Goal: Transaction & Acquisition: Purchase product/service

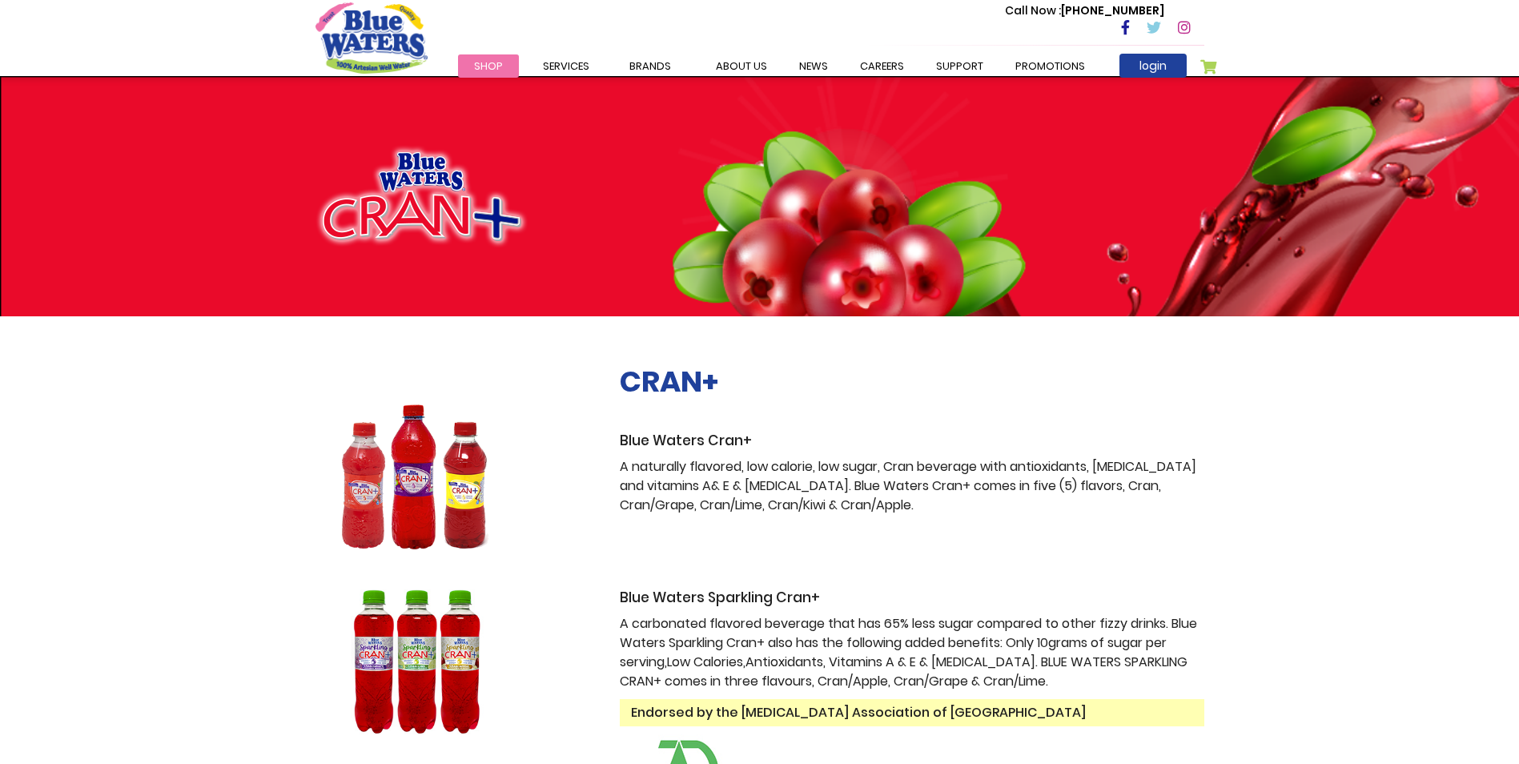
scroll to position [160, 0]
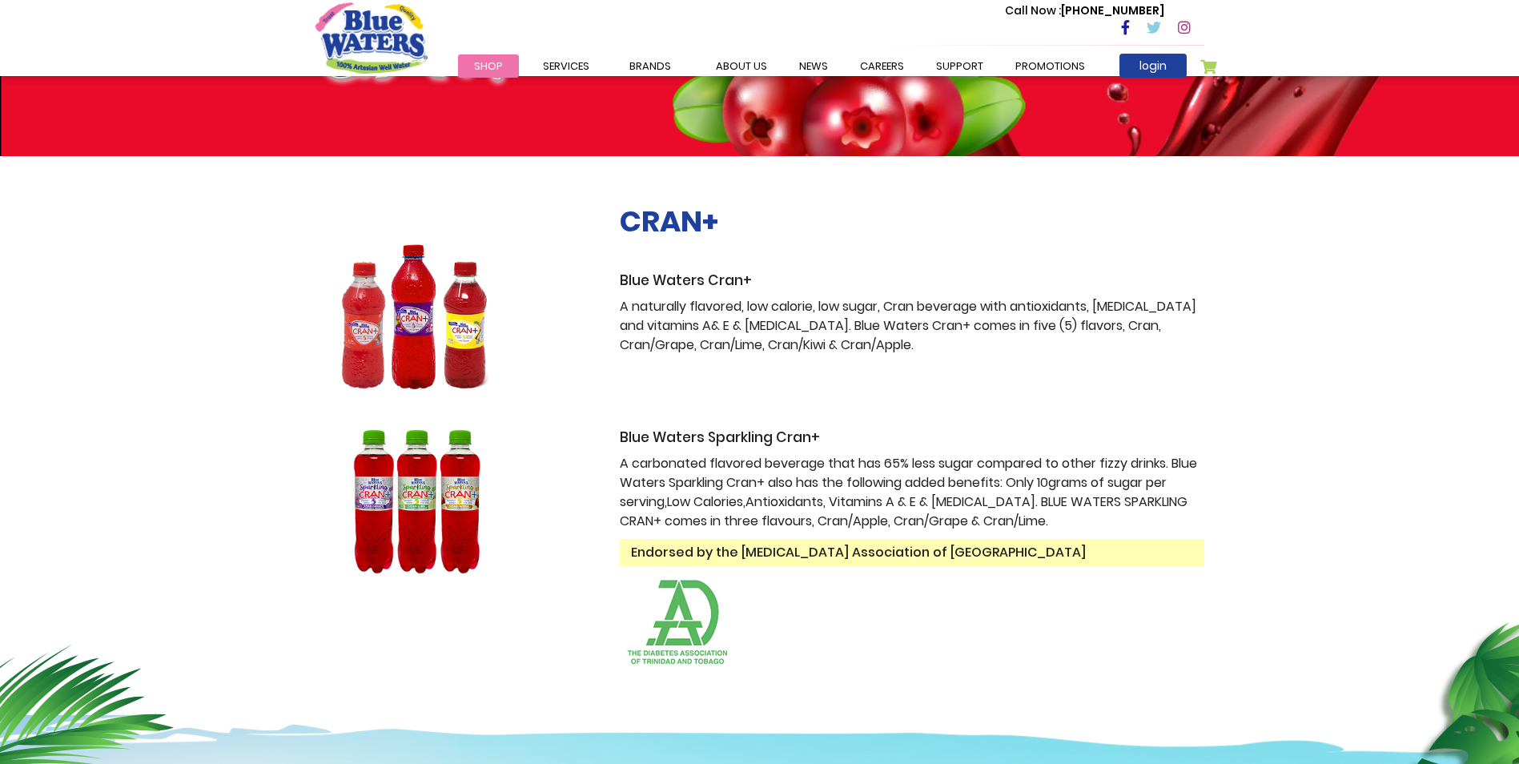
click at [436, 308] on img at bounding box center [416, 316] width 201 height 145
click at [891, 313] on p "A naturally flavored, low calorie, low sugar, Cran beverage with antioxidants, …" at bounding box center [912, 326] width 585 height 58
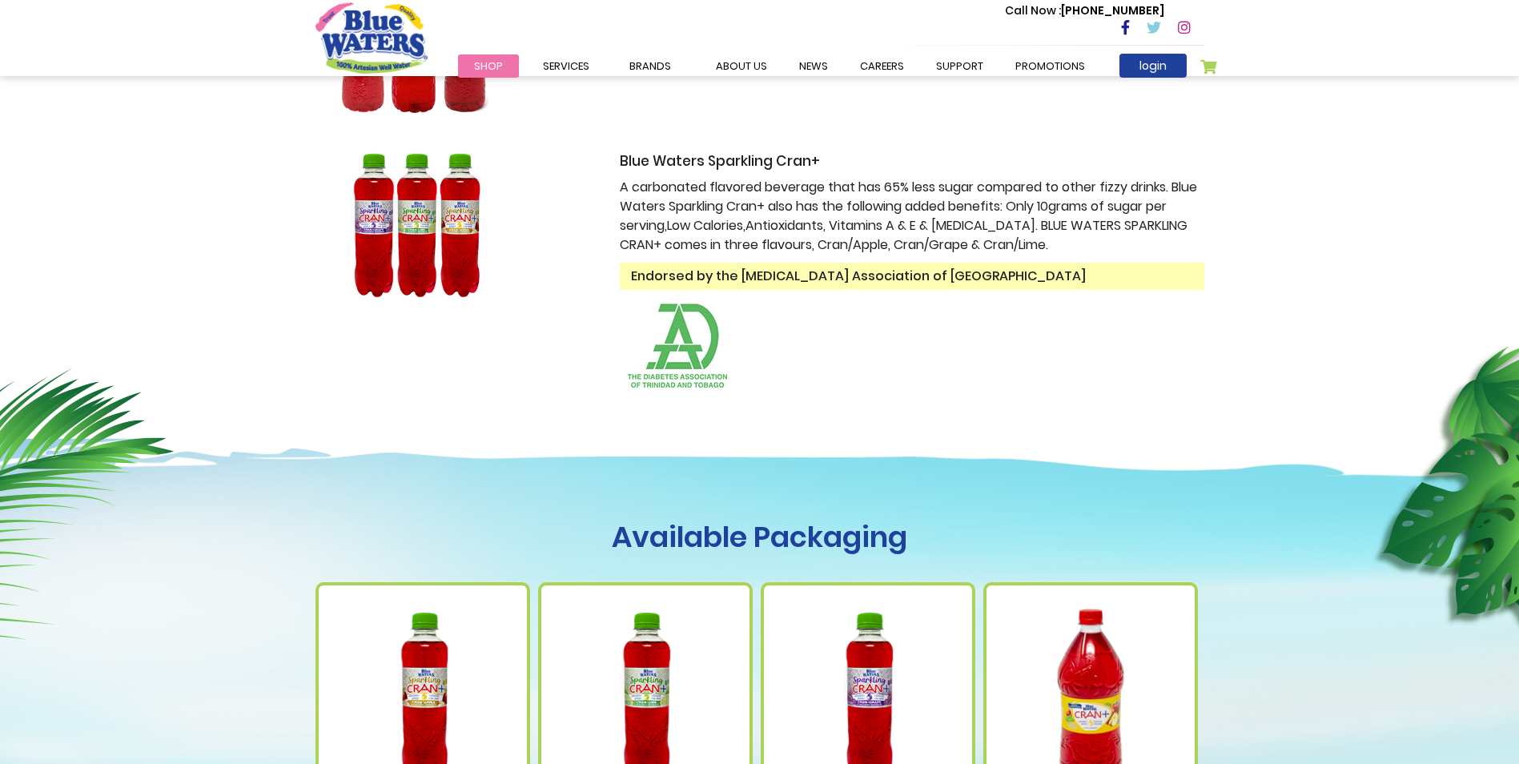
scroll to position [801, 0]
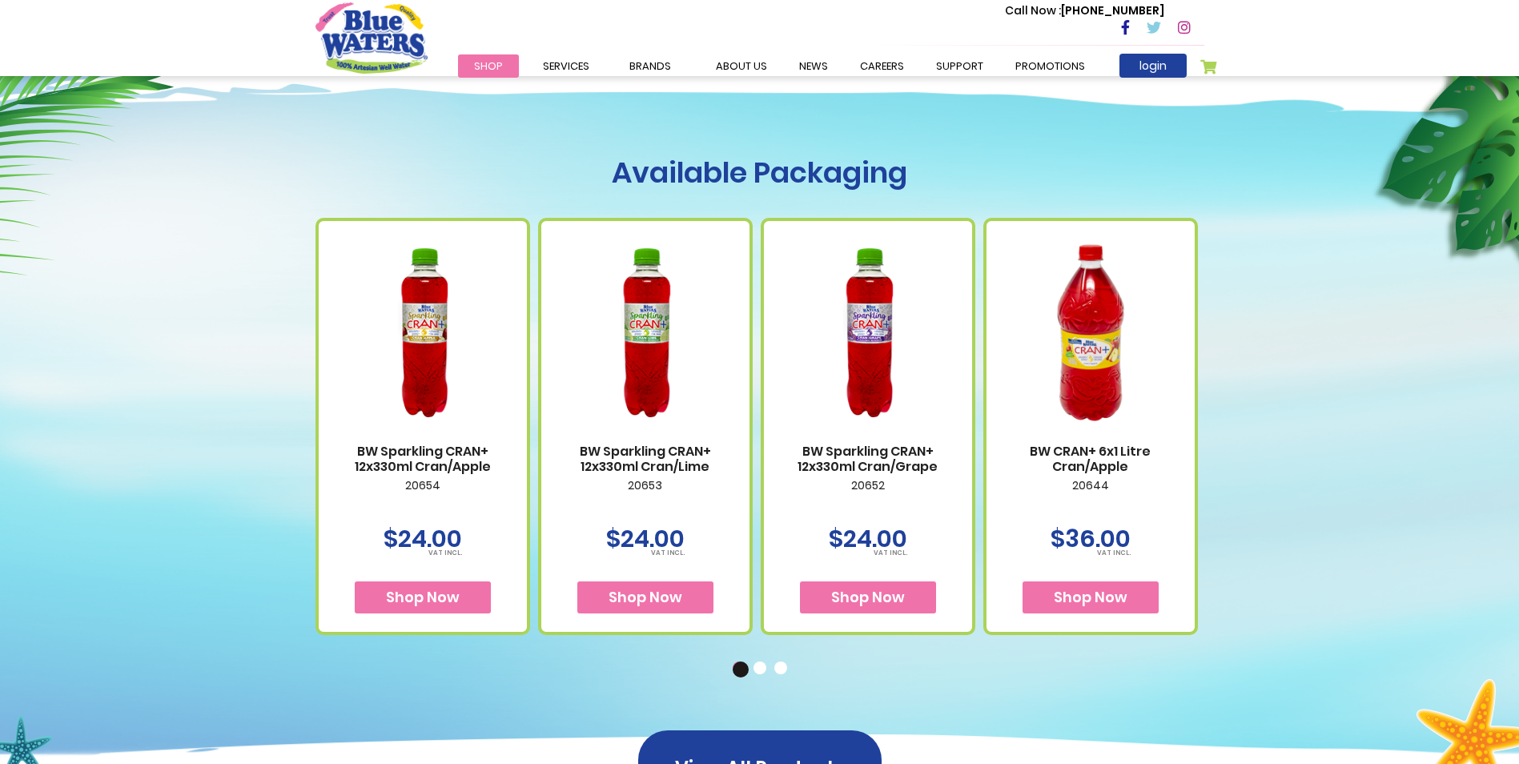
click at [1096, 444] on link "BW CRAN+ 6x1 Litre Cran/Apple" at bounding box center [1091, 459] width 176 height 30
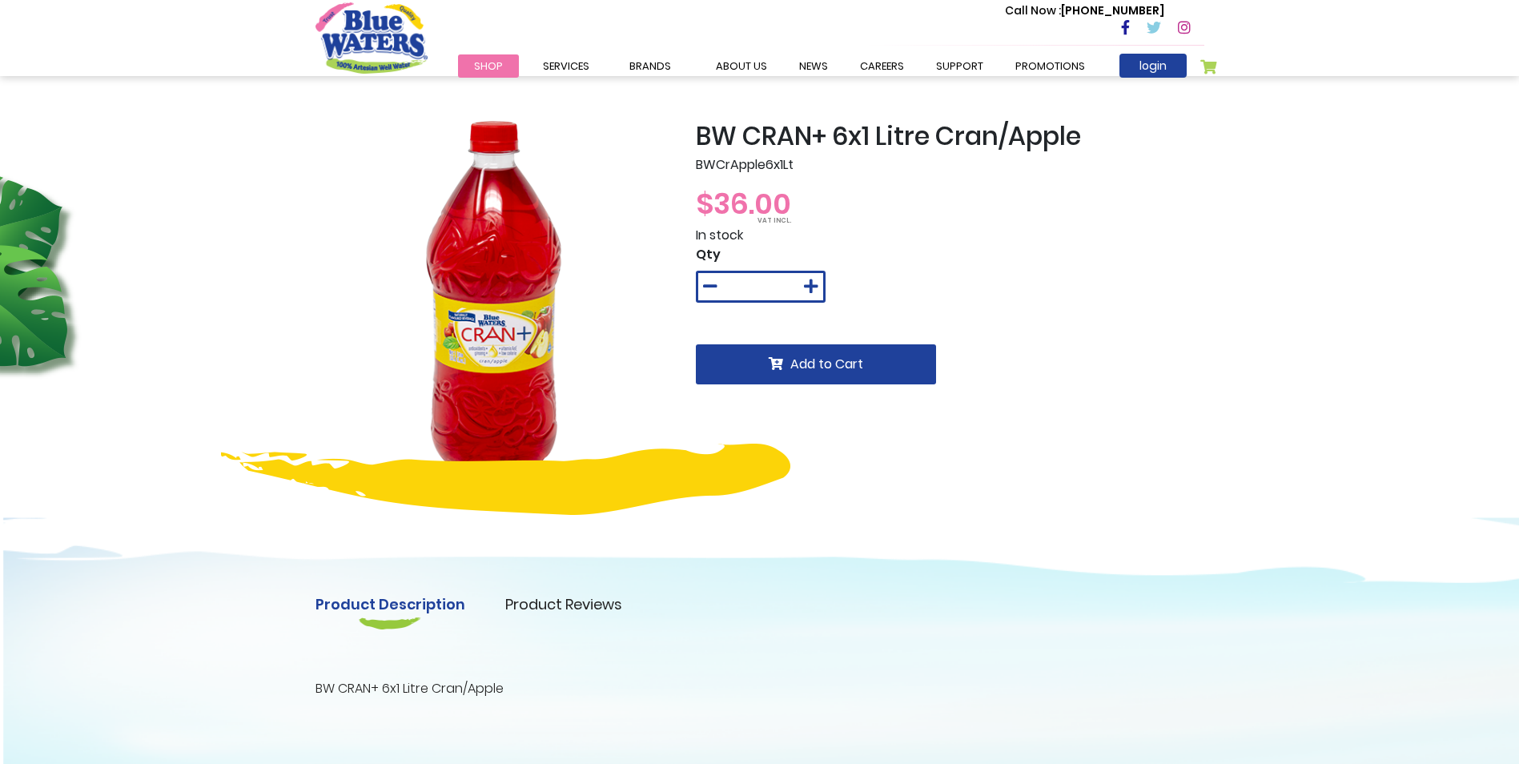
drag, startPoint x: 549, startPoint y: 311, endPoint x: 495, endPoint y: 321, distance: 54.7
click at [533, 316] on img at bounding box center [494, 299] width 356 height 356
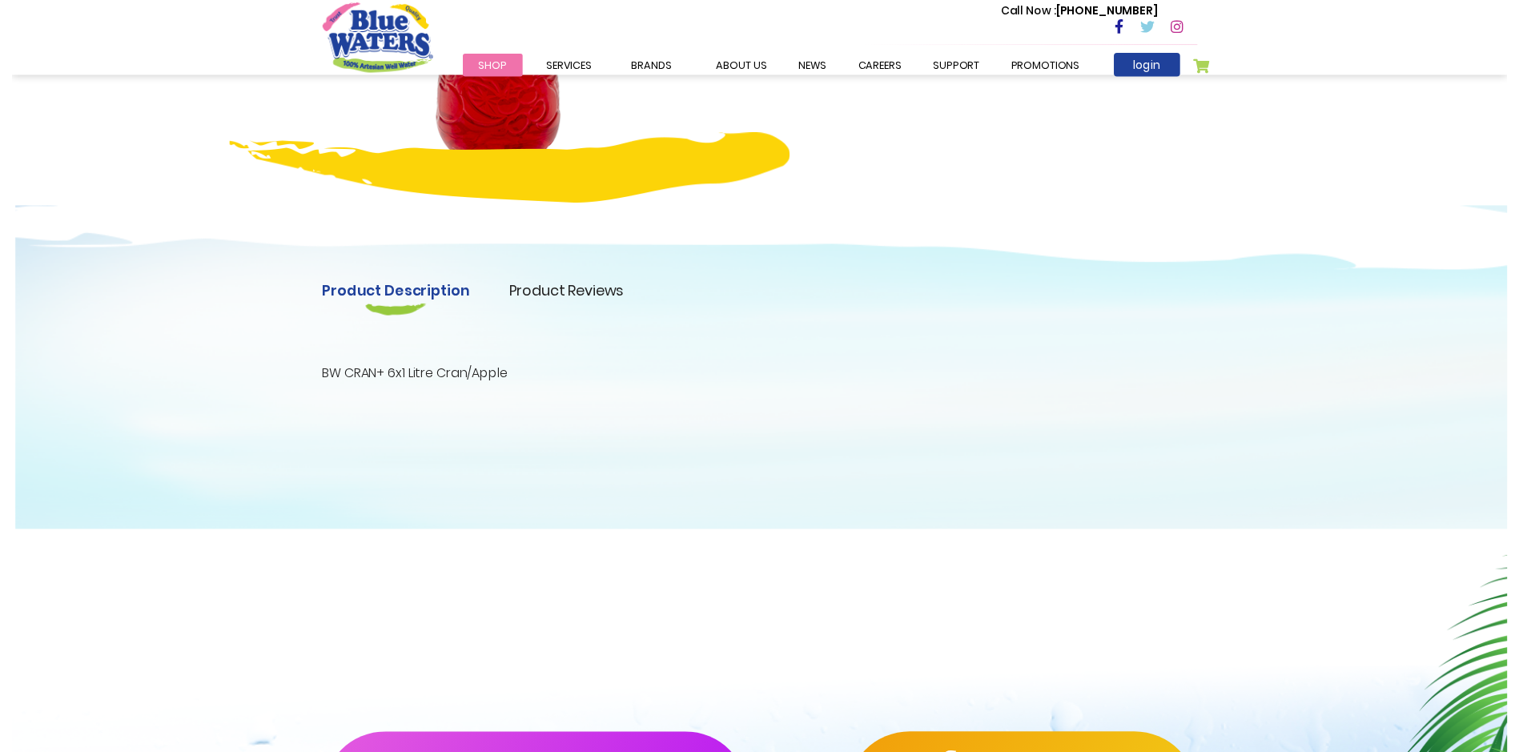
scroll to position [308, 0]
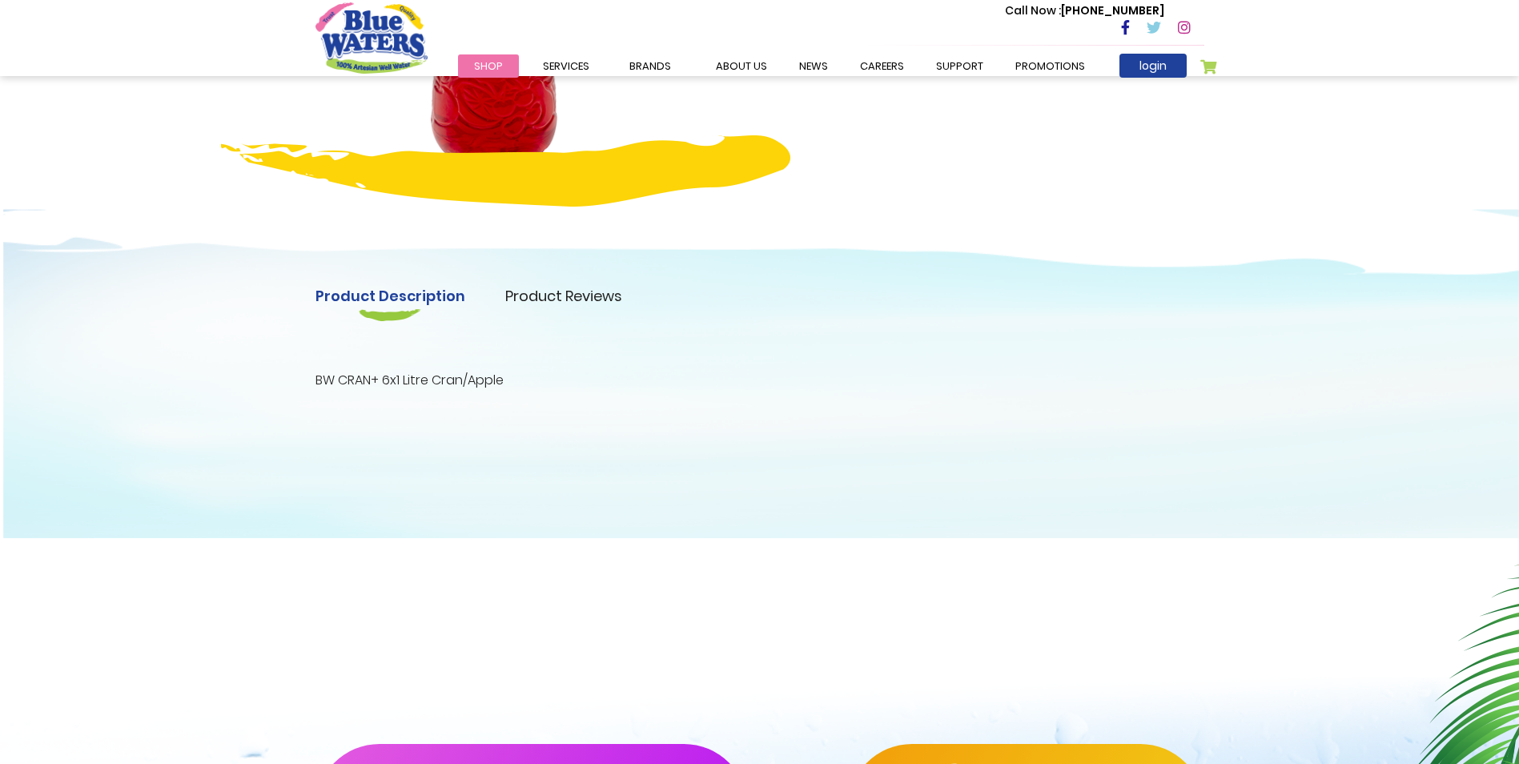
click at [547, 283] on div "Product Description Product Reviews Product Locator BW CRAN+ 6x1 Litre Cran/App…" at bounding box center [759, 353] width 1519 height 370
click at [561, 300] on link "Product Reviews" at bounding box center [563, 296] width 117 height 22
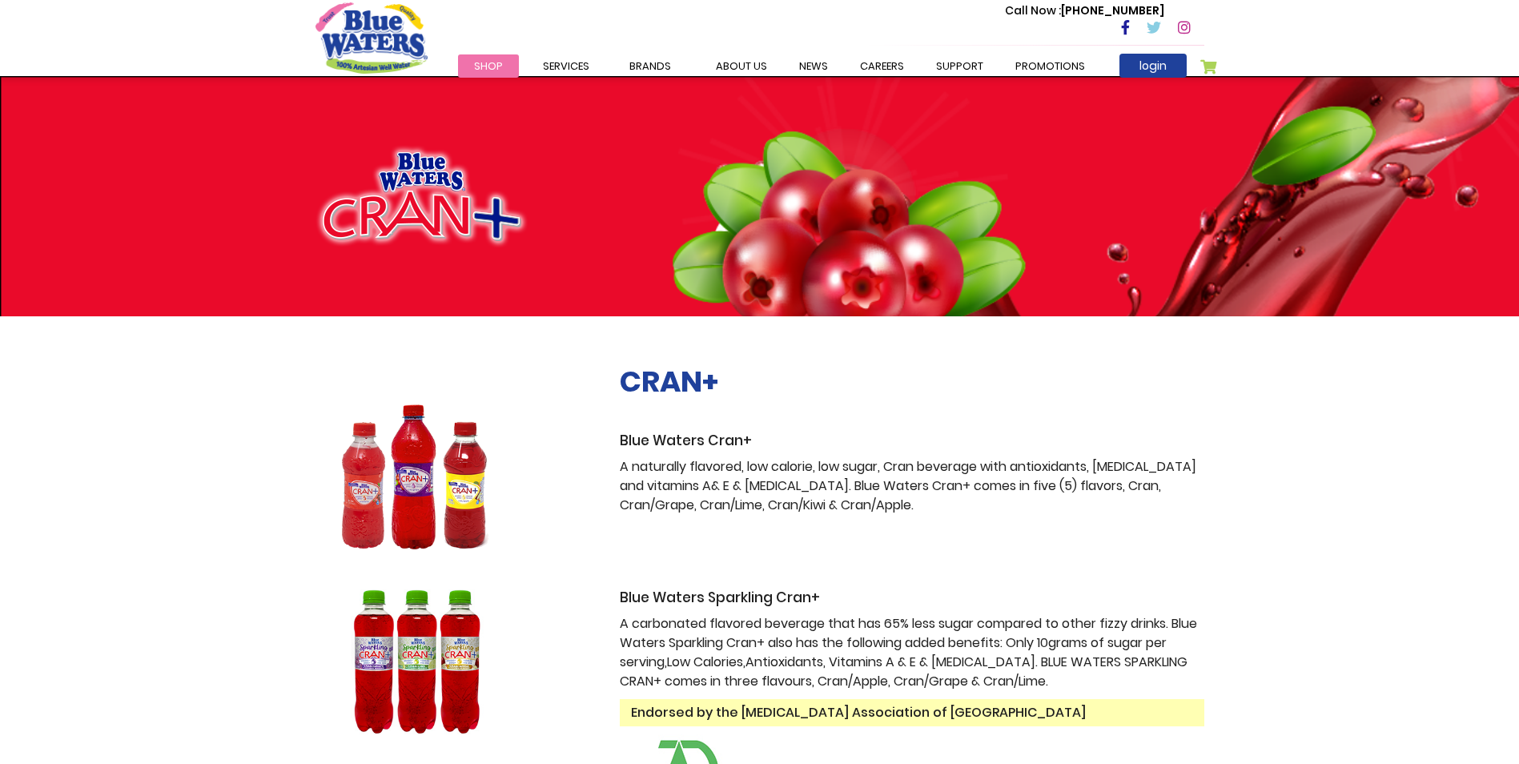
scroll to position [801, 0]
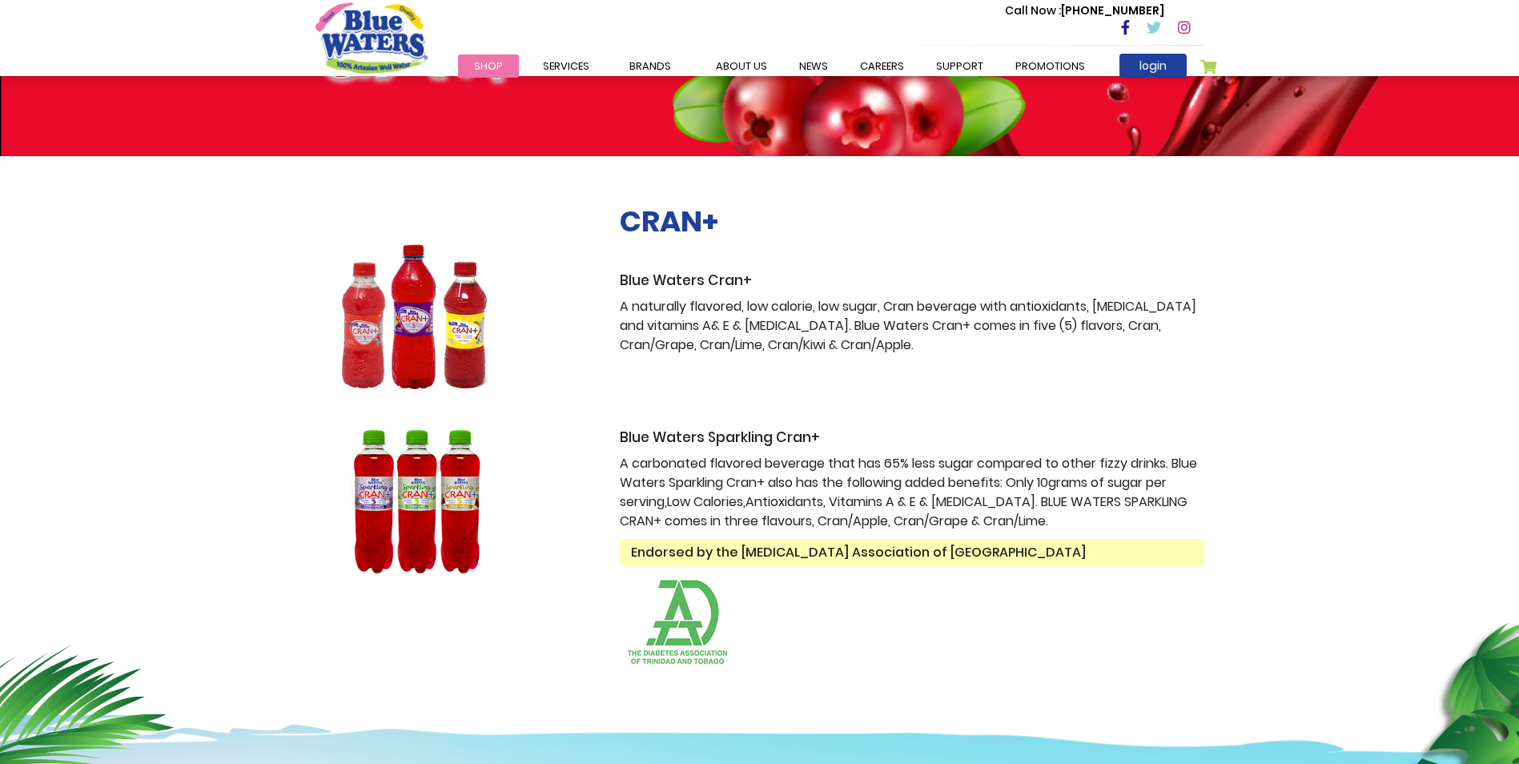
click at [480, 335] on img at bounding box center [416, 316] width 201 height 145
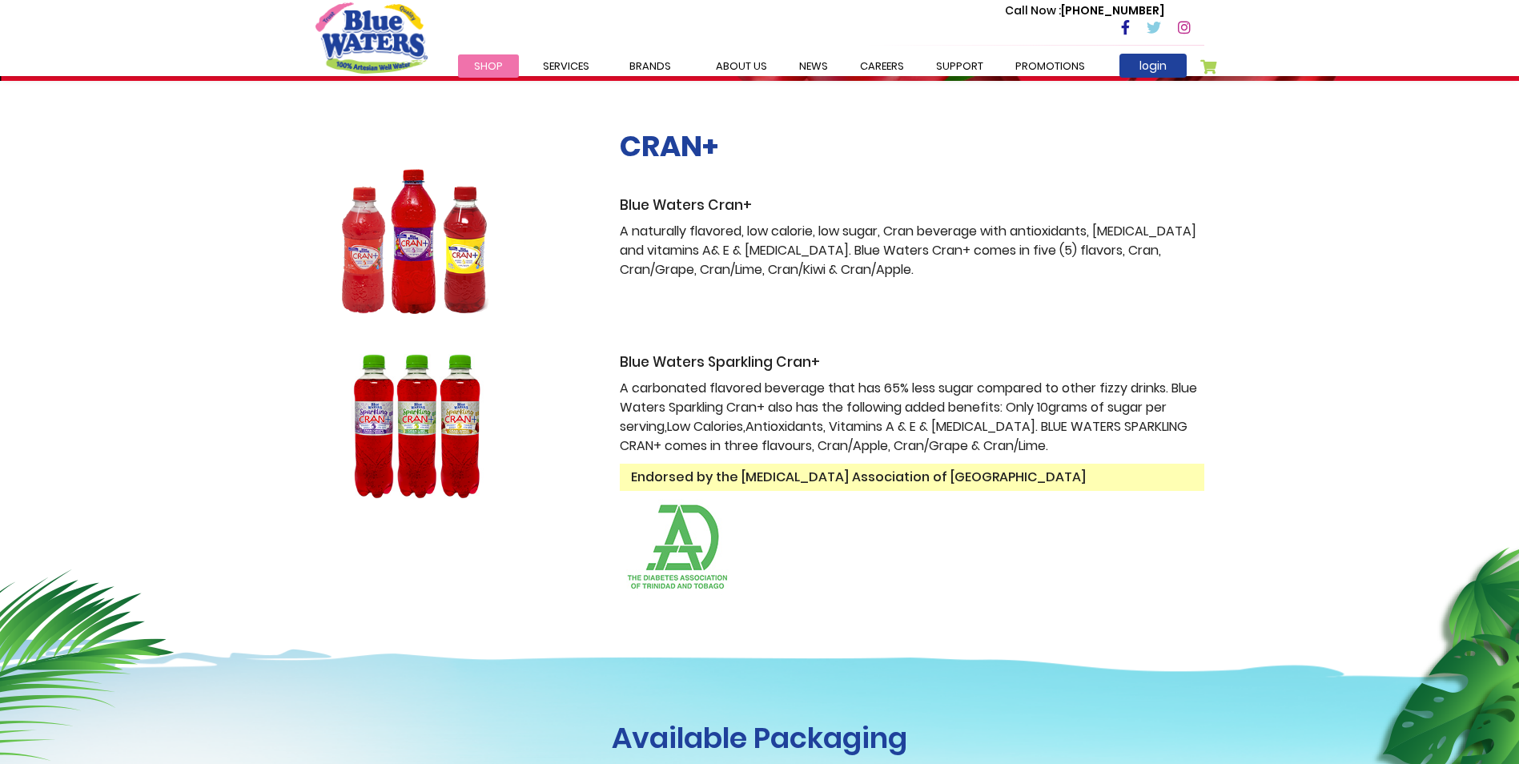
scroll to position [0, 0]
